Goal: Find specific page/section: Find specific page/section

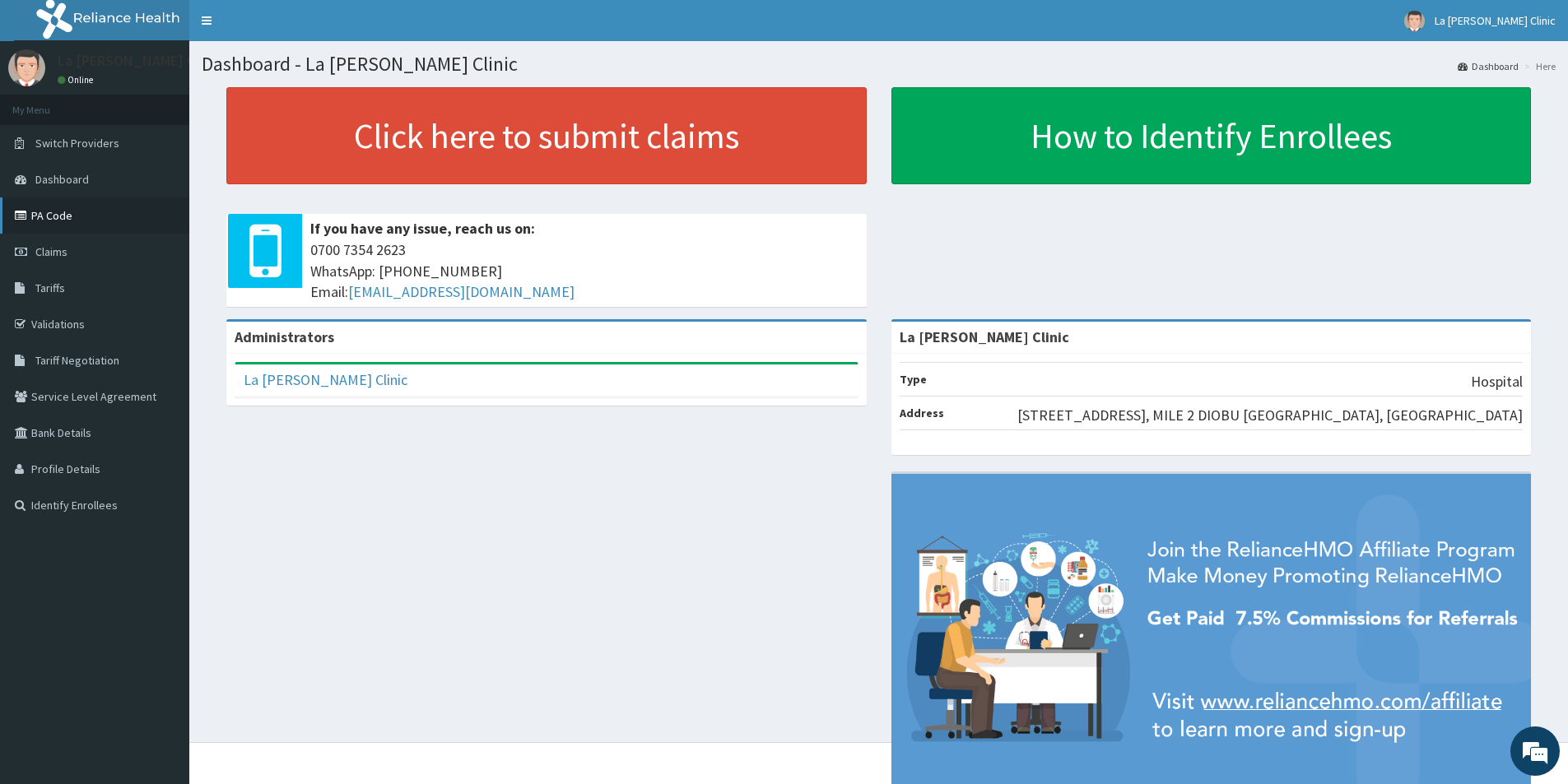
click at [52, 216] on link "PA Code" at bounding box center [94, 215] width 189 height 36
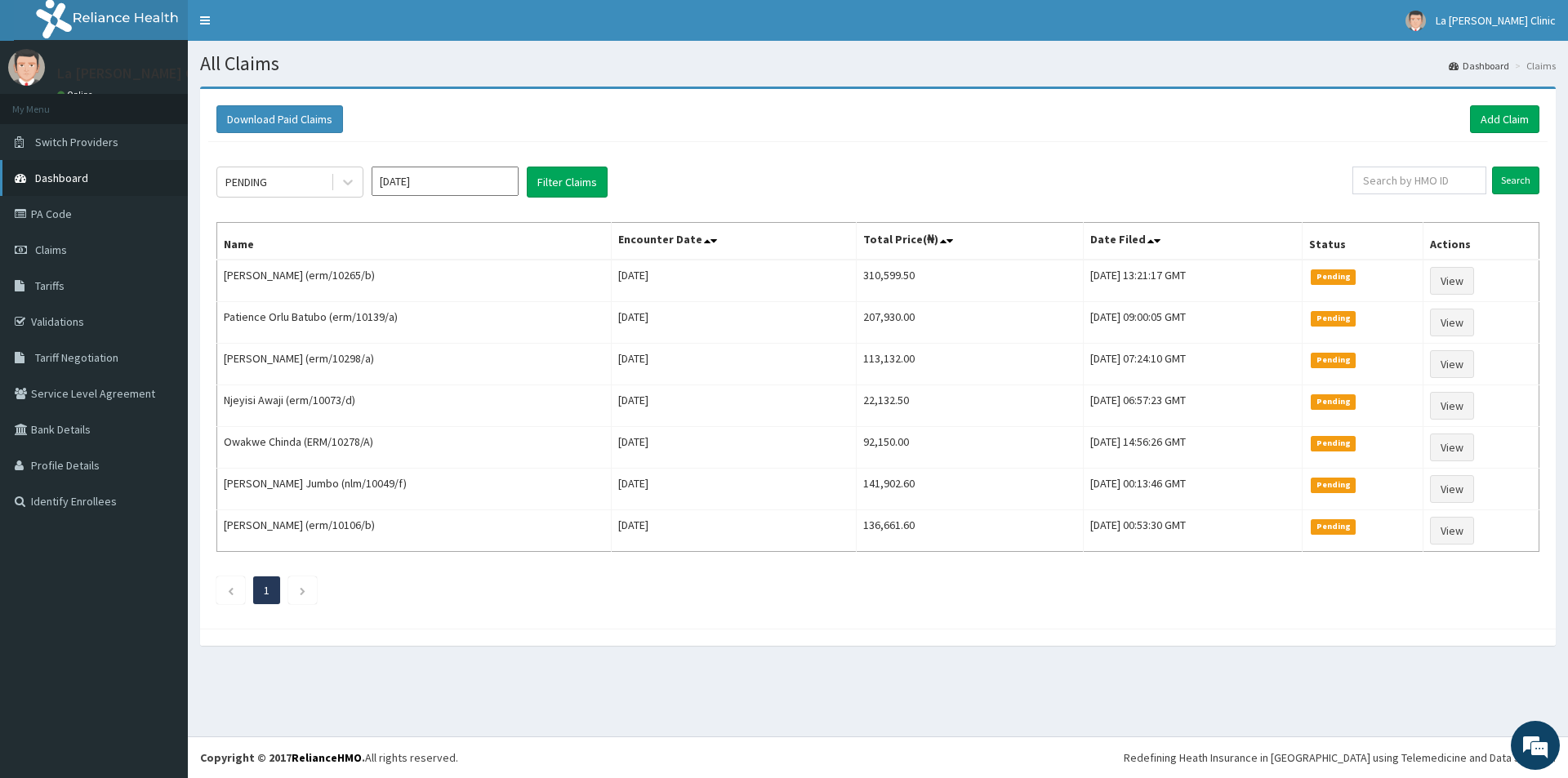
click at [81, 179] on span "Dashboard" at bounding box center [61, 178] width 53 height 15
